Goal: Check status: Verify the current state of an ongoing process or item

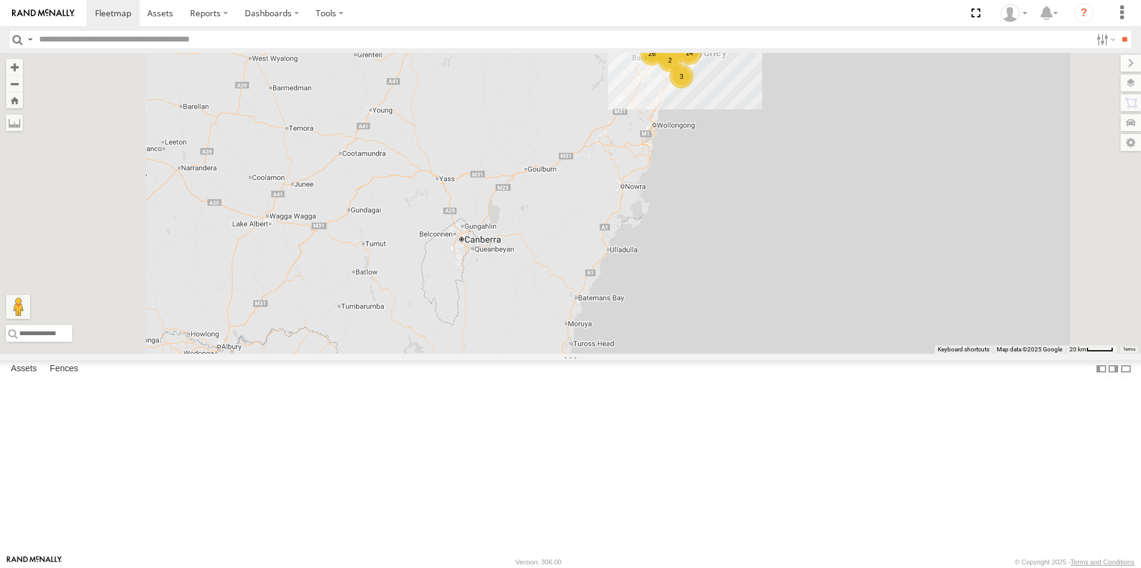
click at [0, 0] on div "Asset Current Location" at bounding box center [0, 0] width 0 height 0
click at [0, 0] on div "# 106 Tri 3T" at bounding box center [0, 0] width 0 height 0
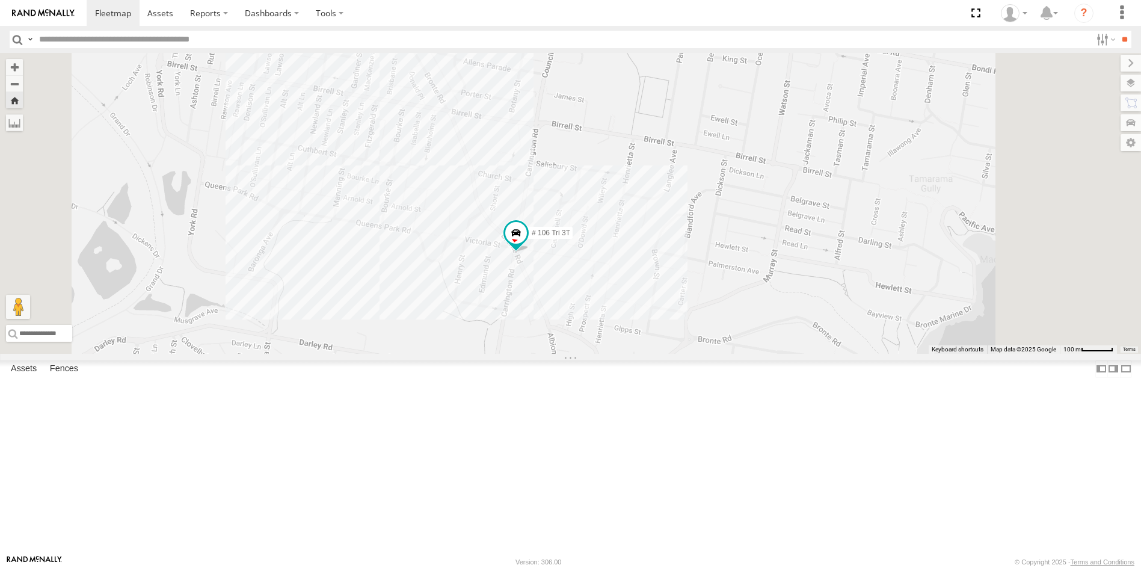
scroll to position [972, 0]
click at [0, 0] on div "05QMC Jackson" at bounding box center [0, 0] width 0 height 0
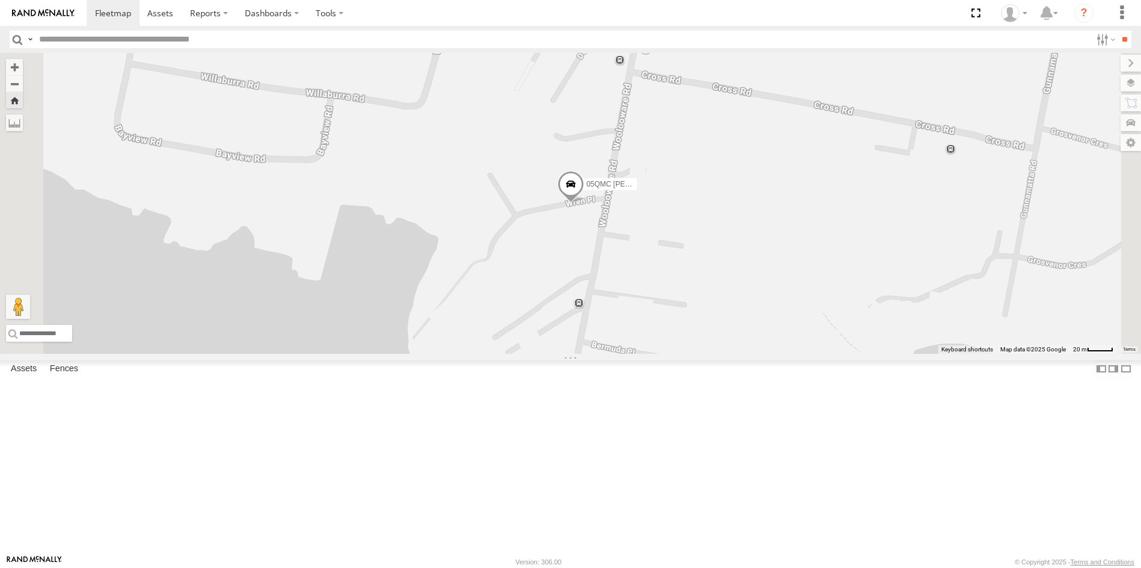
scroll to position [731, 0]
click at [0, 0] on div "08QMC Mostafa" at bounding box center [0, 0] width 0 height 0
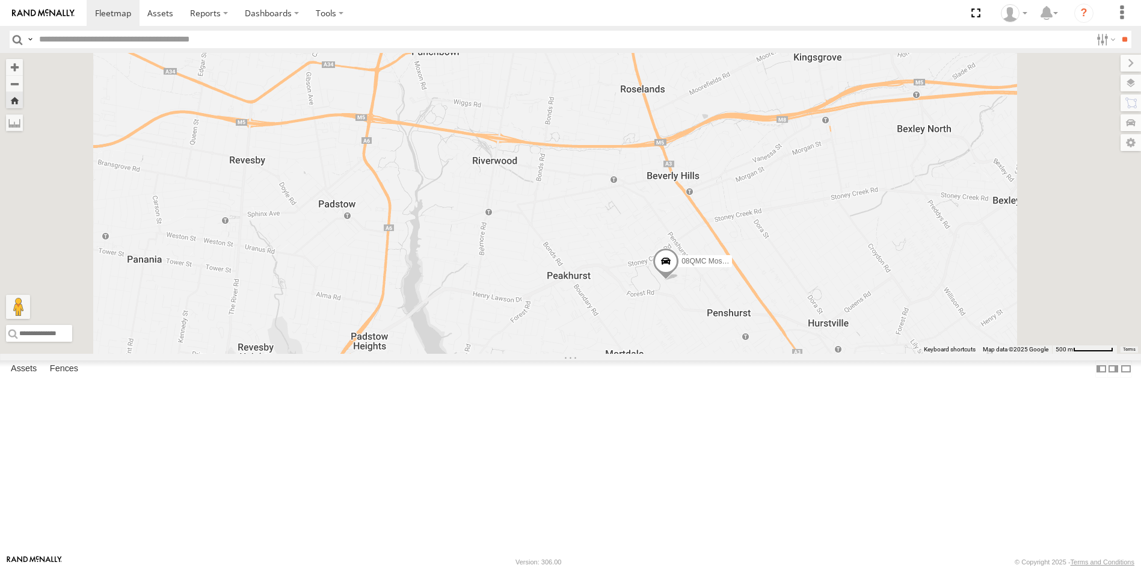
click at [679, 281] on span at bounding box center [666, 265] width 26 height 32
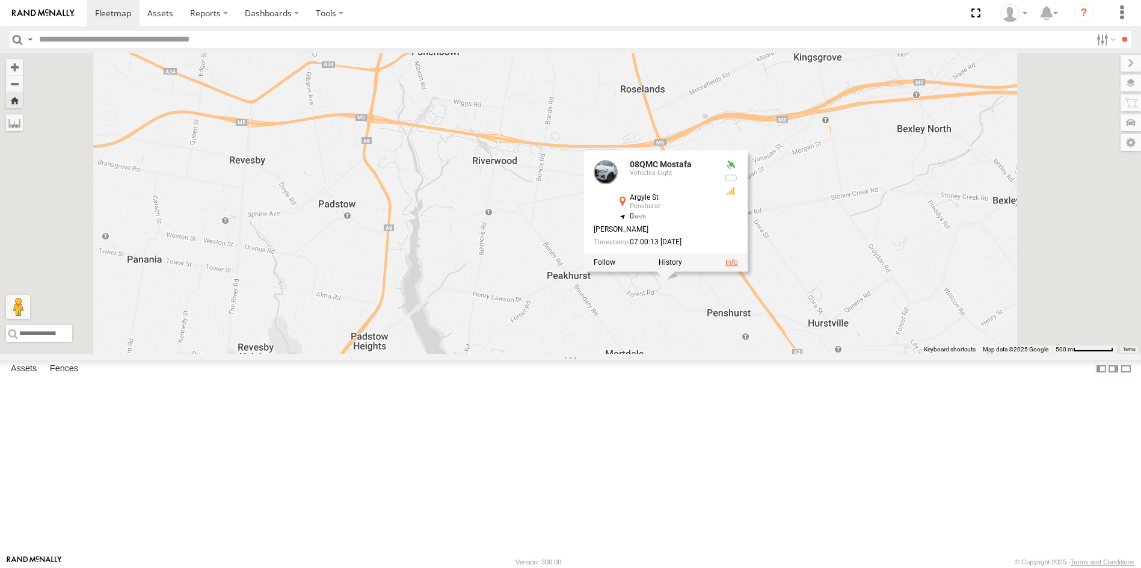
click at [738, 267] on link at bounding box center [732, 263] width 13 height 8
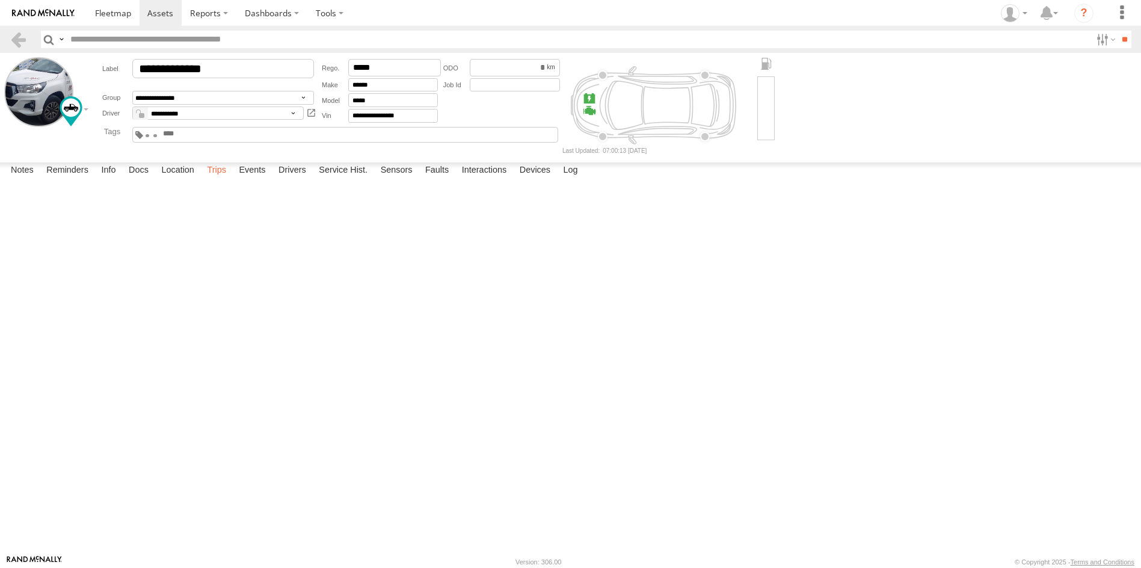
click at [230, 179] on label "Trips" at bounding box center [216, 170] width 31 height 17
